Goal: Information Seeking & Learning: Learn about a topic

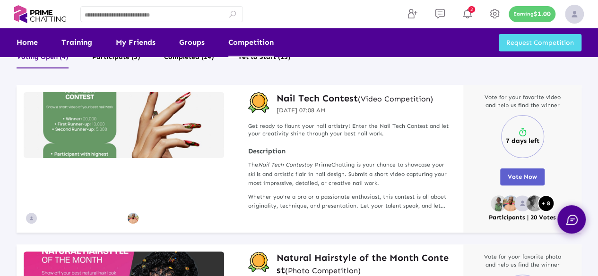
scroll to position [23, 0]
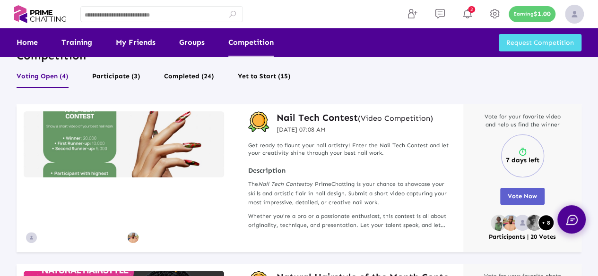
click at [316, 116] on h3 "Nail Tech Contest (Video Competition)" at bounding box center [354, 117] width 156 height 12
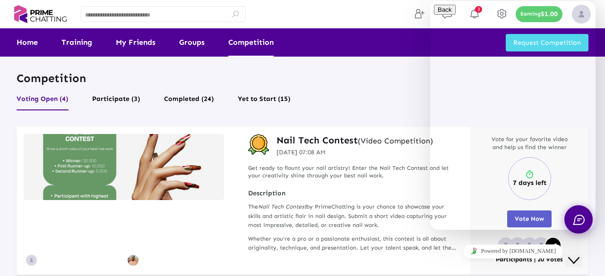
click at [591, 242] on div "Close Chat This icon closes the chat window." at bounding box center [580, 242] width 23 height 0
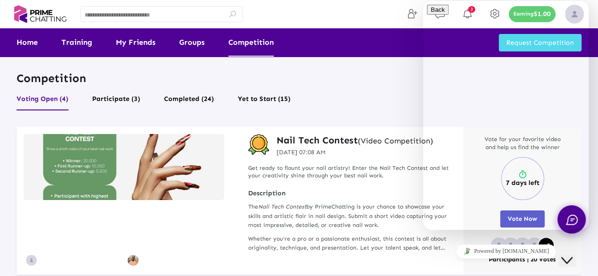
click at [575, 259] on button "Close Chat This icon closes the chat window." at bounding box center [566, 261] width 17 height 12
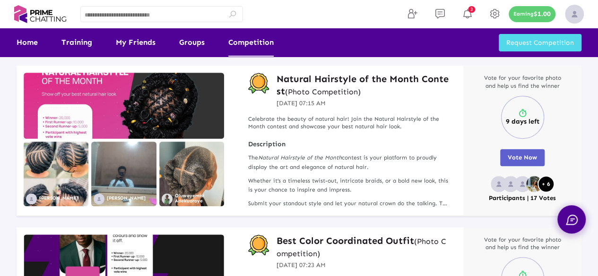
scroll to position [222, 0]
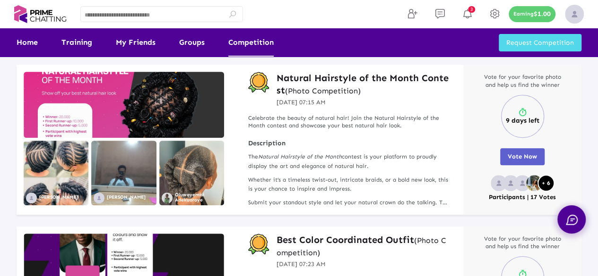
click at [334, 78] on h3 "Natural Hairstyle of the Month Contest (Photo Competition)" at bounding box center [362, 84] width 172 height 25
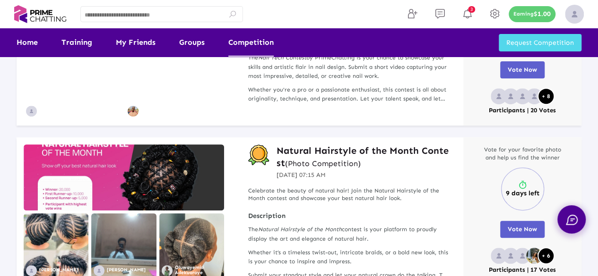
scroll to position [158, 0]
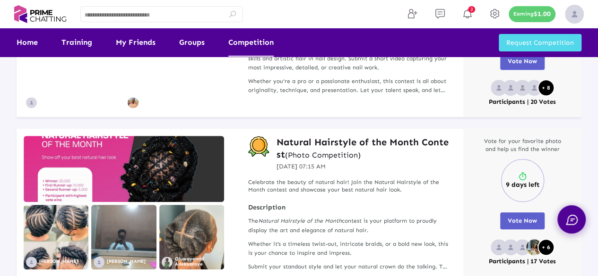
click at [352, 140] on h3 "Natural Hairstyle of the Month Contest (Photo Competition)" at bounding box center [362, 148] width 172 height 25
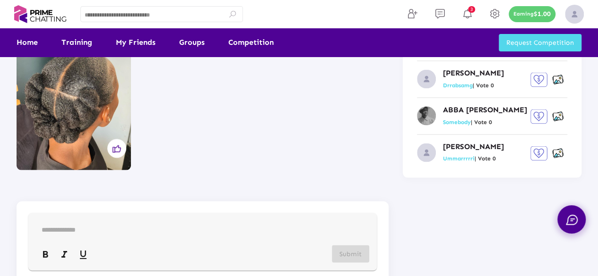
scroll to position [832, 0]
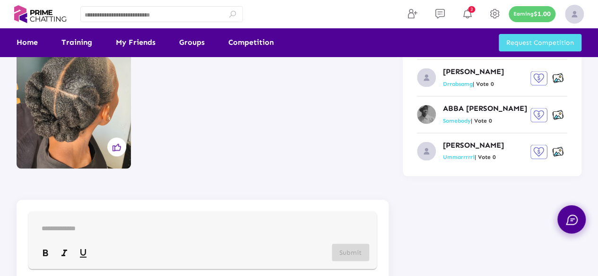
drag, startPoint x: 588, startPoint y: 198, endPoint x: 586, endPoint y: 161, distance: 37.4
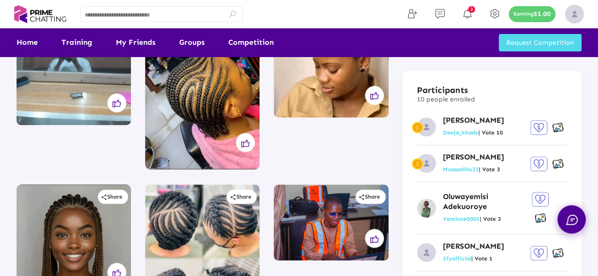
scroll to position [310, 0]
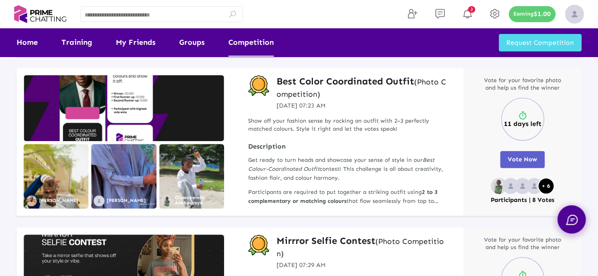
scroll to position [383, 0]
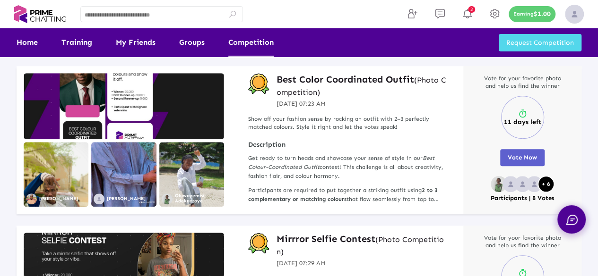
click at [328, 76] on h3 "Best Color Coordinated Outfit (Photo Competition)" at bounding box center [362, 85] width 172 height 25
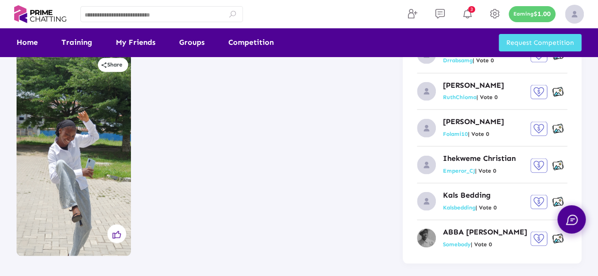
scroll to position [824, 0]
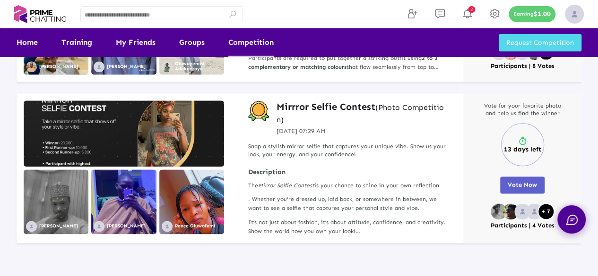
scroll to position [506, 0]
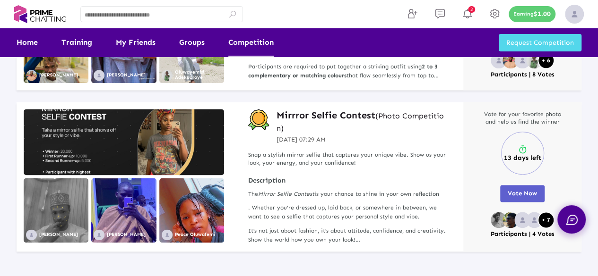
click at [316, 116] on h3 "Mirrror Selfie Contest (Photo Competition)" at bounding box center [362, 121] width 172 height 25
